Goal: Check status: Check status

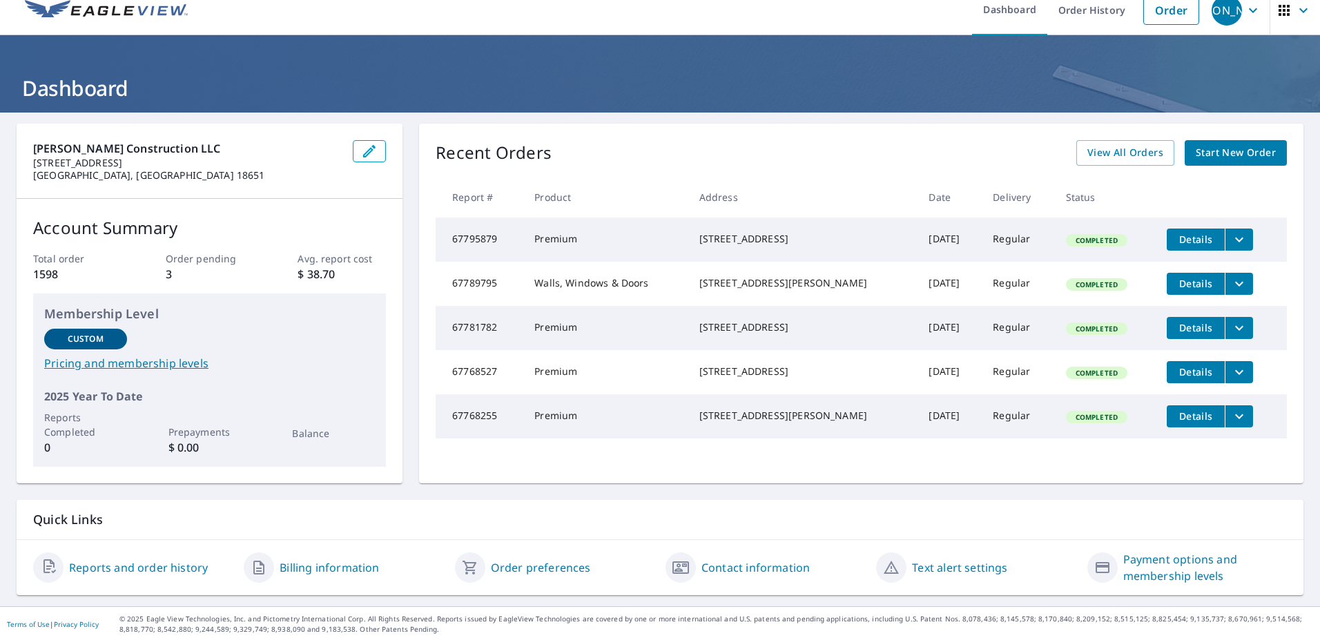
scroll to position [19, 0]
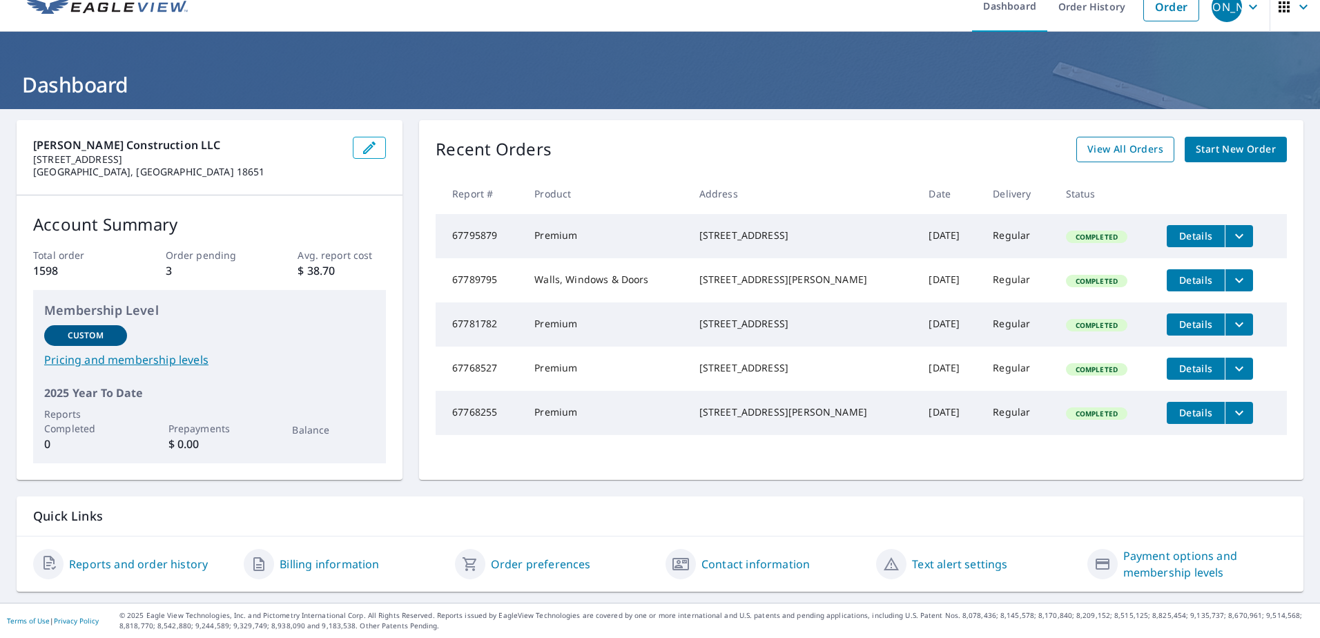
click at [1088, 151] on span "View All Orders" at bounding box center [1126, 149] width 76 height 17
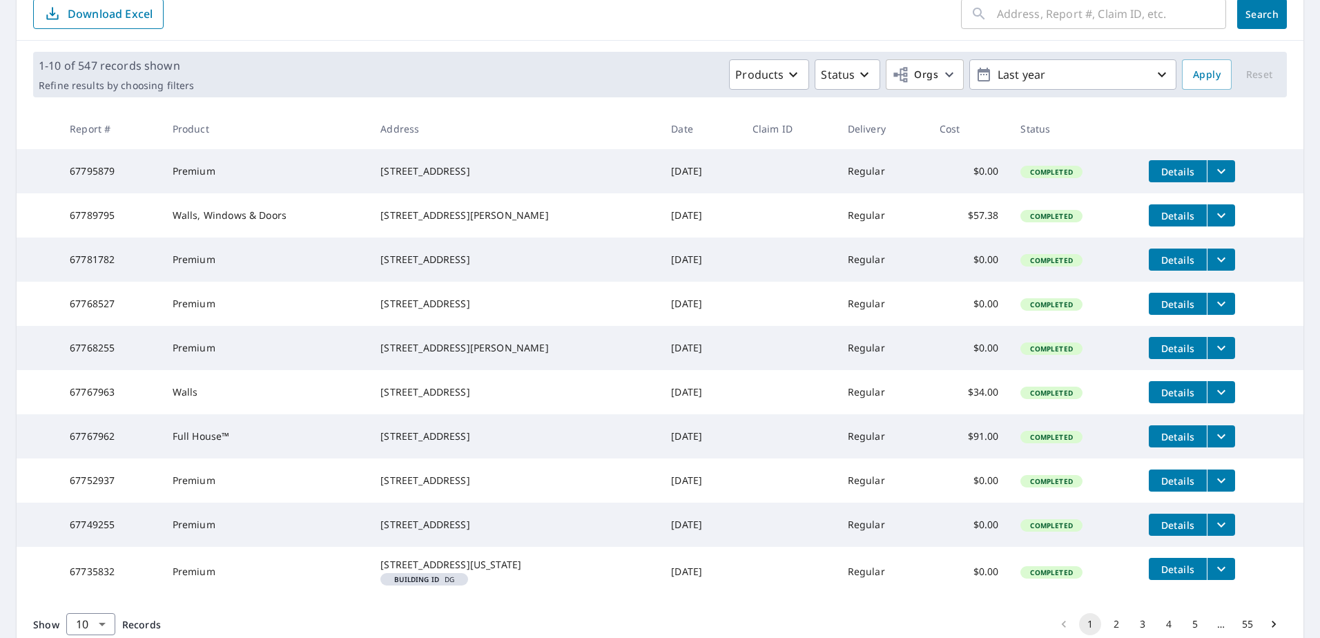
scroll to position [207, 0]
